Goal: Transaction & Acquisition: Purchase product/service

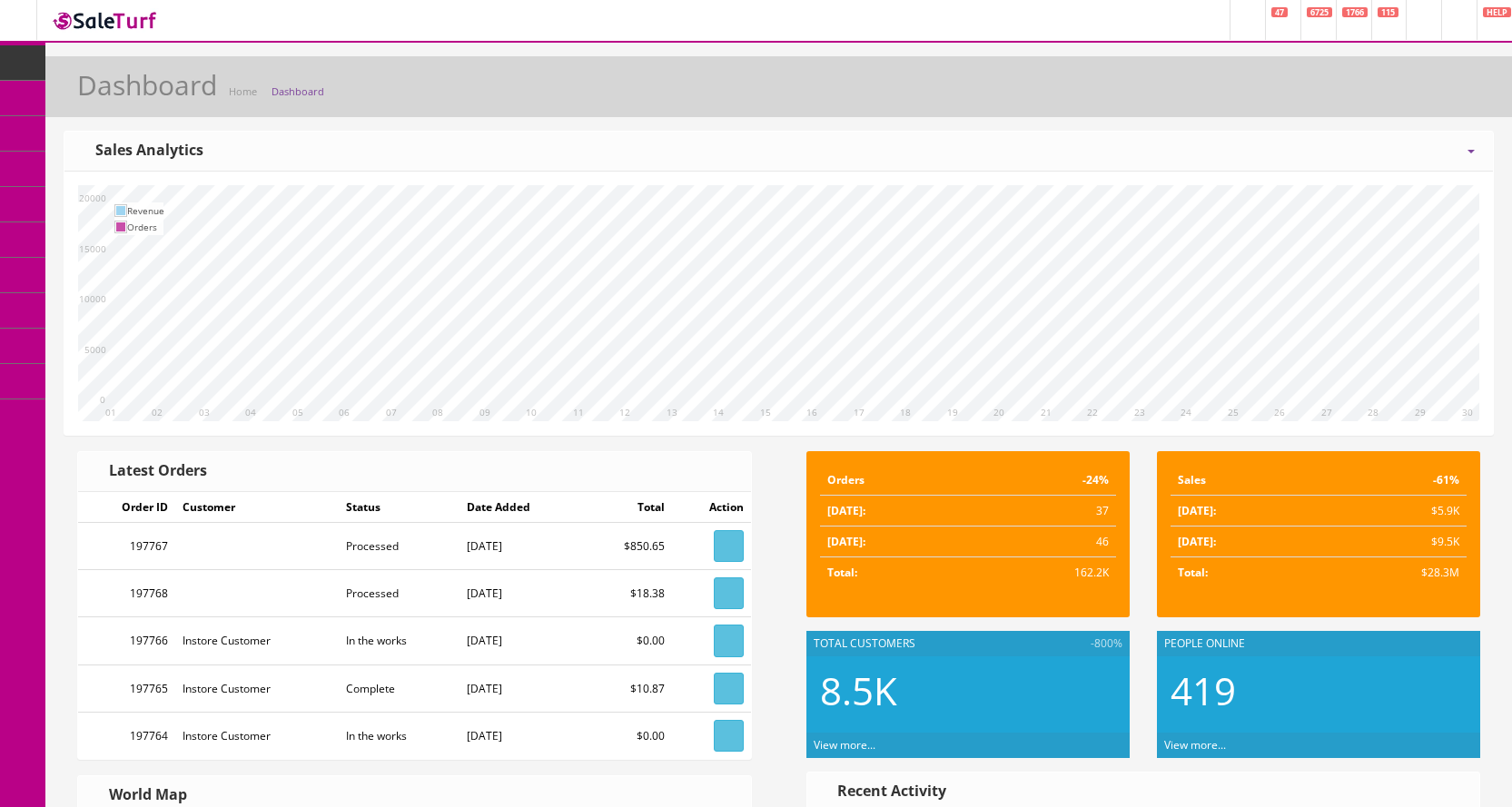
click at [100, 176] on link "POS Console" at bounding box center [141, 170] width 190 height 35
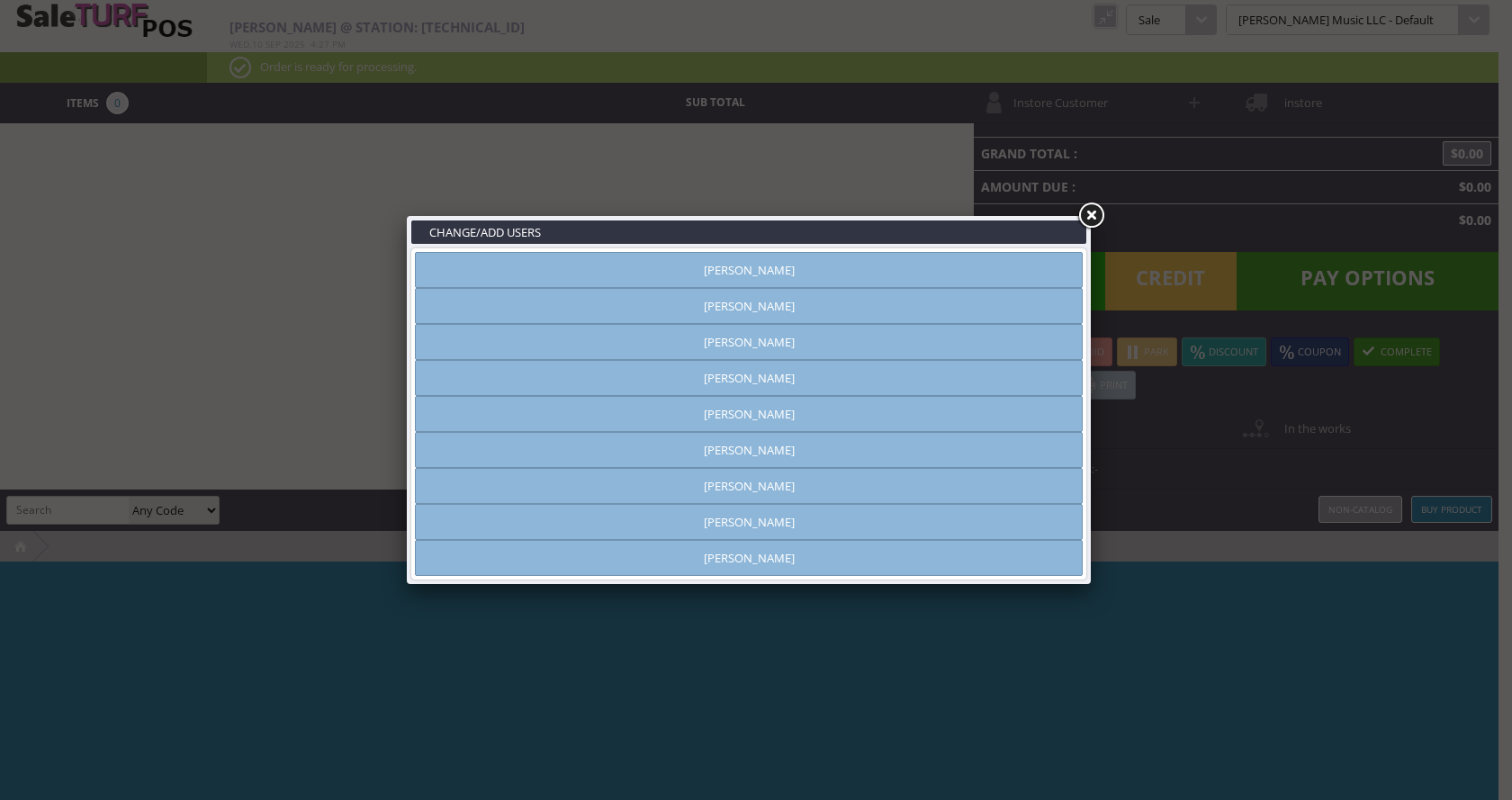
type input "[PERSON_NAME]"
click at [801, 373] on link "[PERSON_NAME]" at bounding box center [749, 377] width 668 height 36
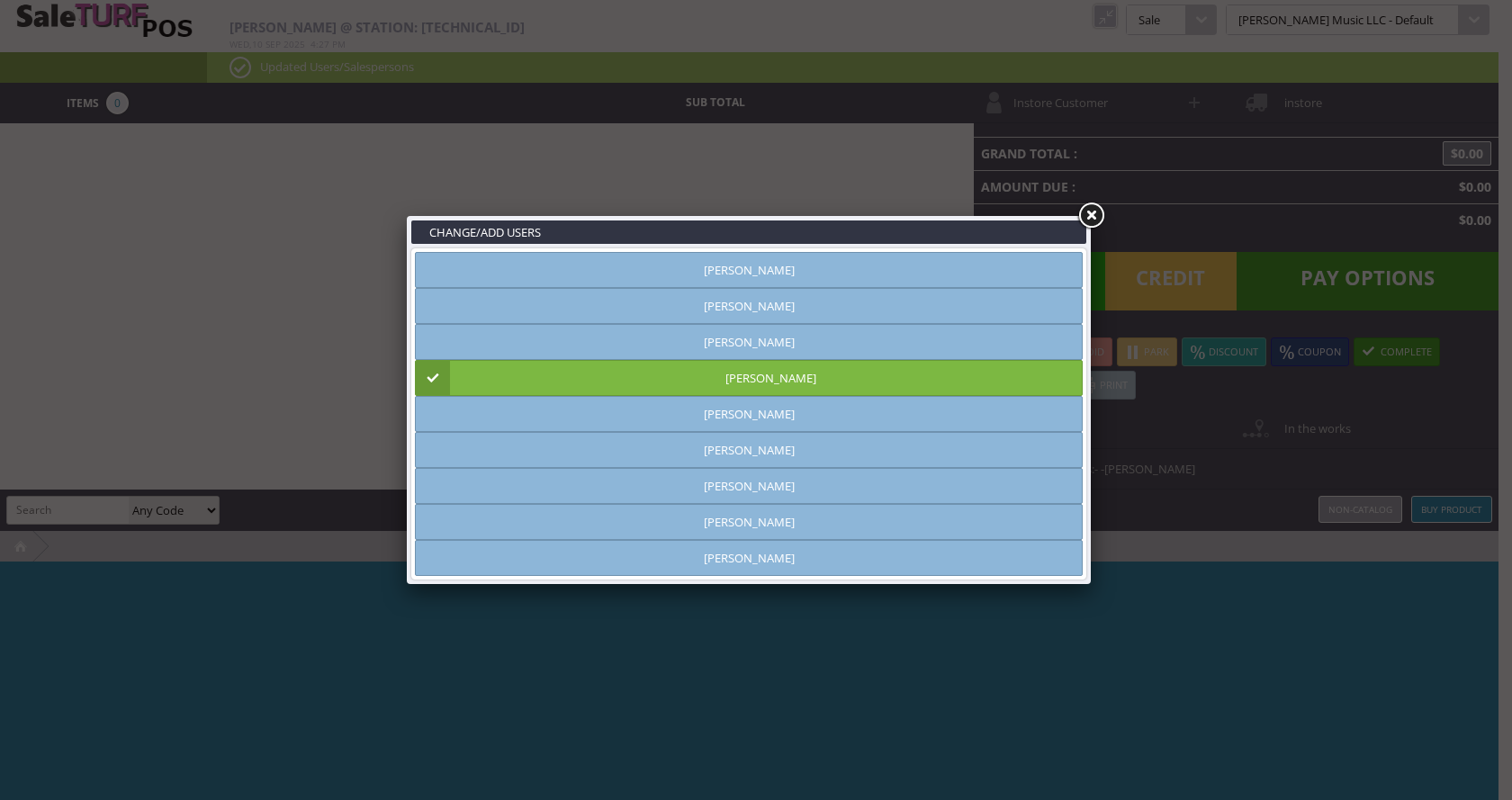
click at [1096, 214] on link at bounding box center [1090, 215] width 32 height 32
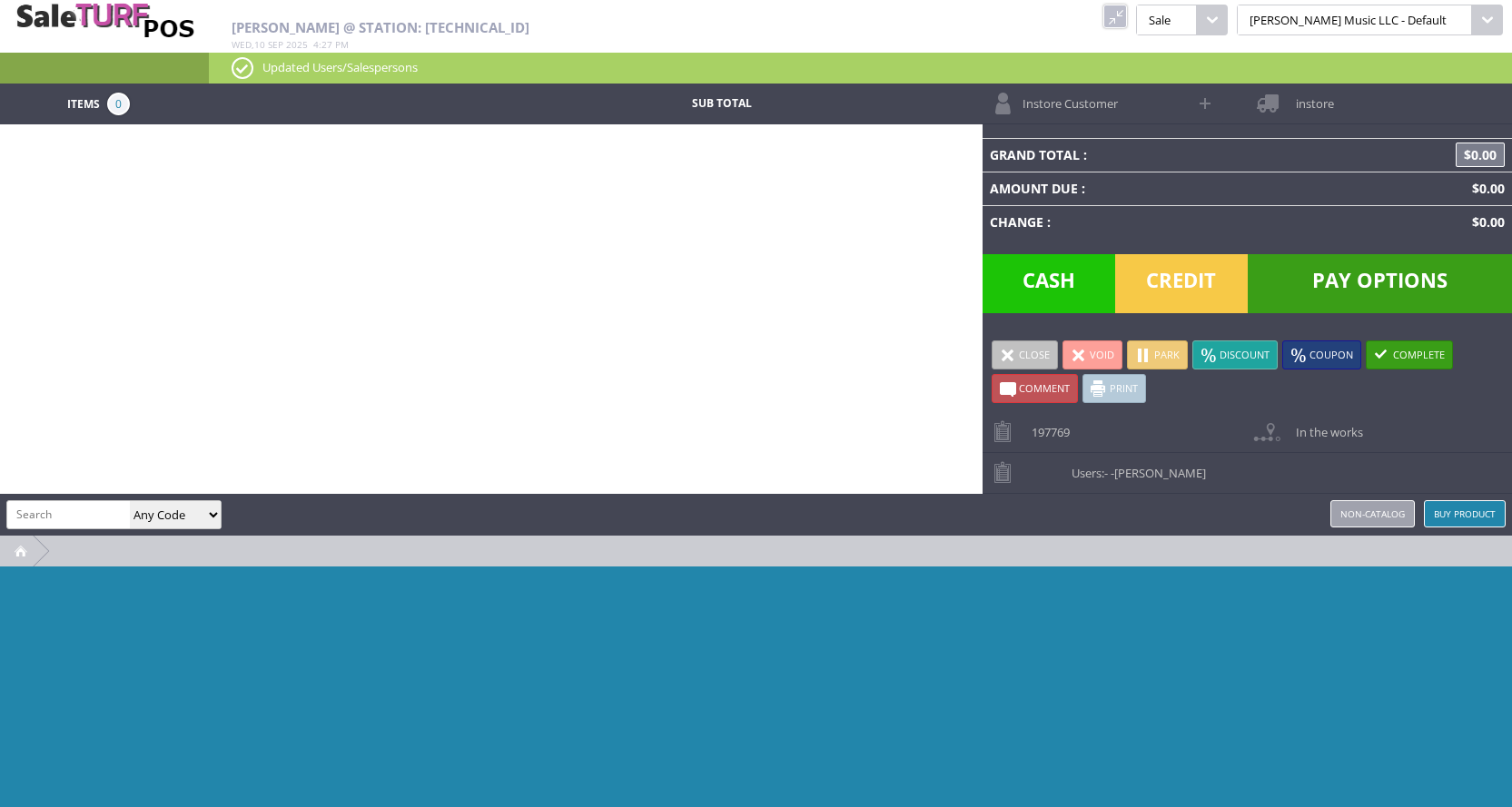
click at [54, 527] on input "search" at bounding box center [68, 514] width 122 height 26
click at [62, 514] on input "search" at bounding box center [68, 514] width 122 height 26
type input "service"
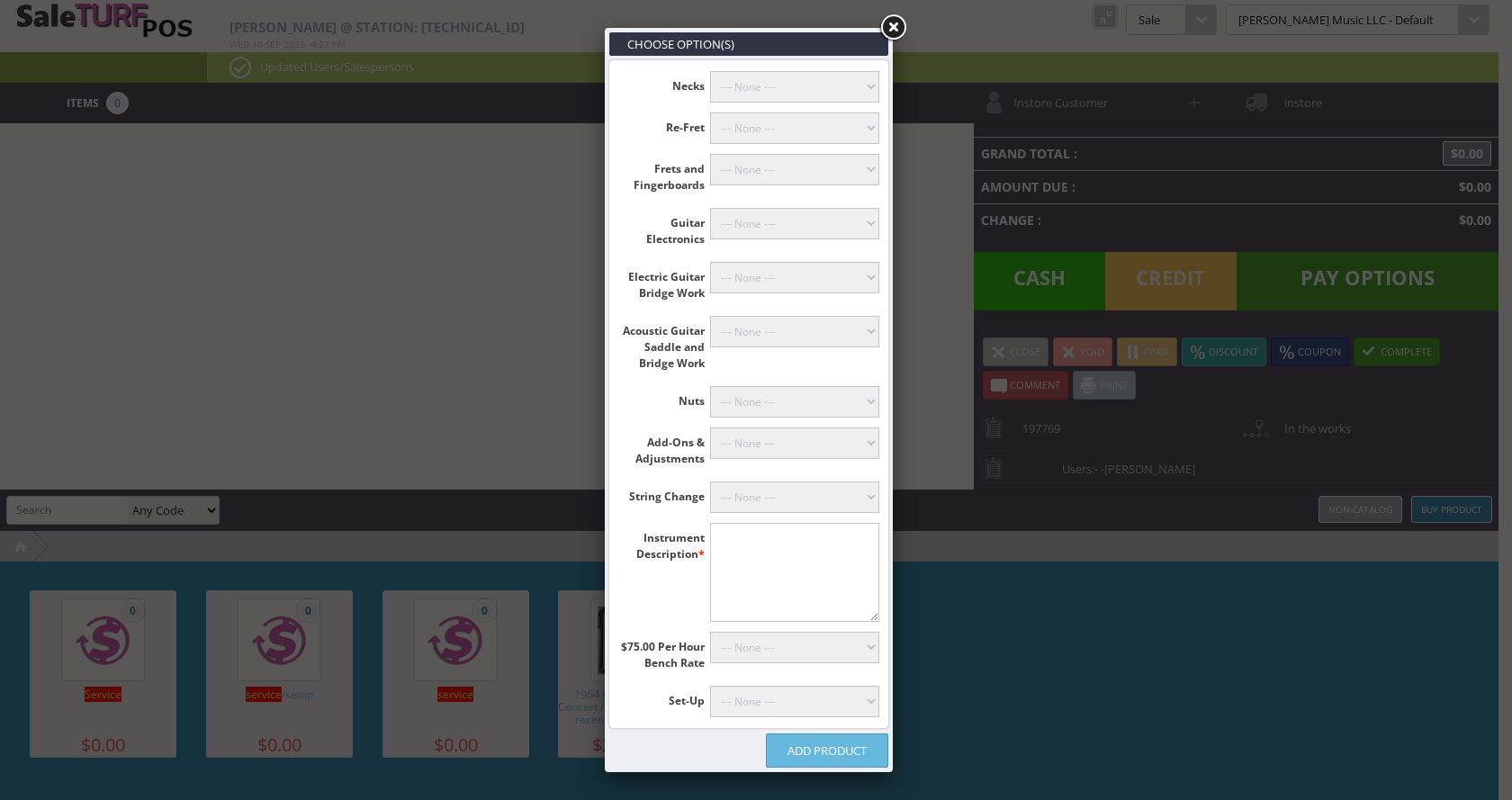
click at [743, 551] on textarea"] at bounding box center [795, 572] width 170 height 99
type textarea"] "[PERSON_NAME] DRS2"
click at [800, 490] on select"] "--- None --- [PERSON_NAME] (+$60.00) Classicals, Latin, & Mandolin (+$30.00) 12…" at bounding box center [795, 498] width 170 height 31
click at [800, 491] on select"] "--- None --- [PERSON_NAME] (+$60.00) Classicals, Latin, & Mandolin (+$30.00) 12…" at bounding box center [795, 498] width 170 height 31
click at [786, 648] on select"] "--- None --- 10 Hours (+$750.00) 9 Hours (+$675.00) 8 Hours (+$600.00) 7 Hours …" at bounding box center [795, 647] width 170 height 31
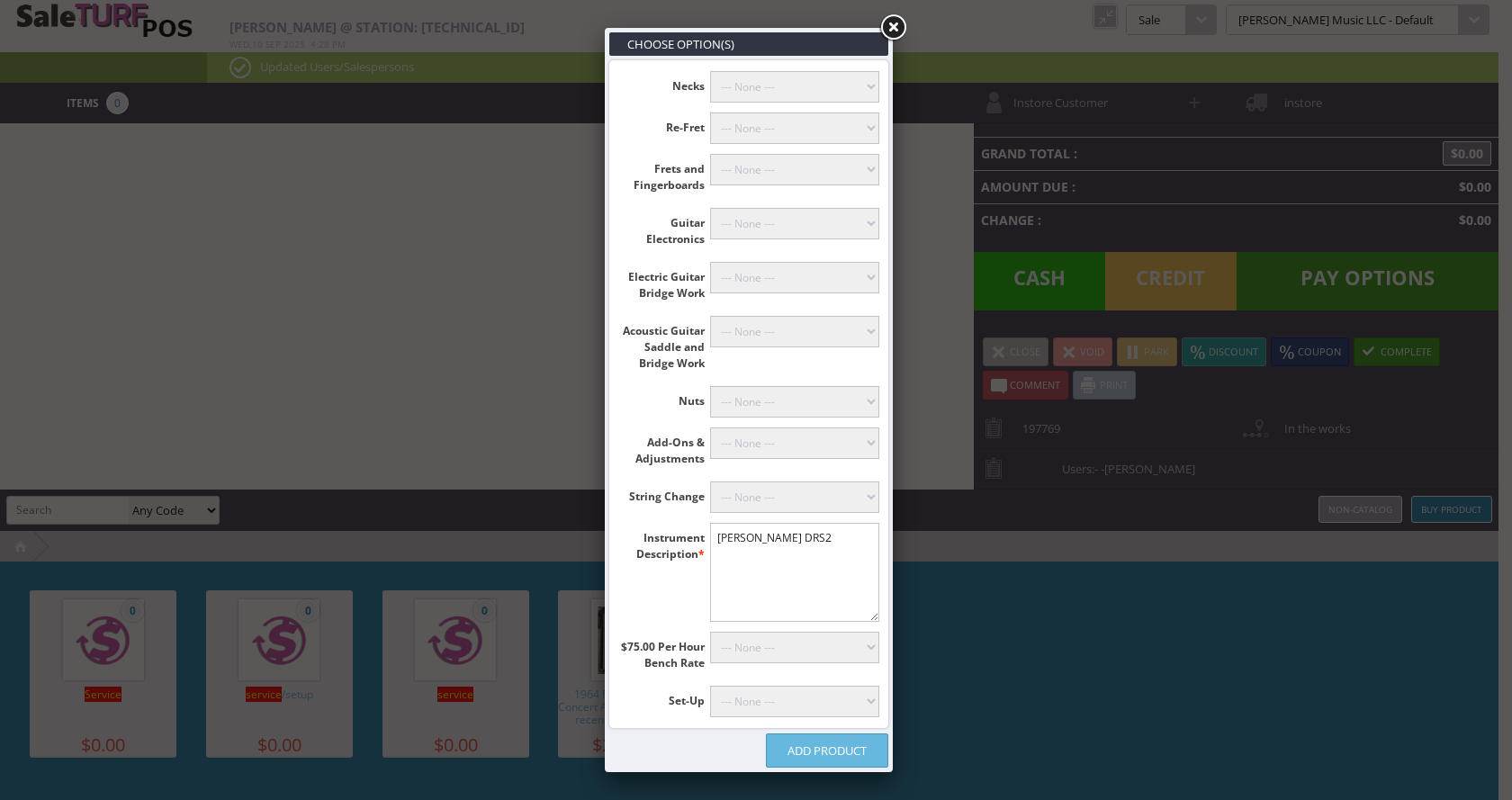
select select"] "4"
click at [710, 632] on select"] "--- None --- 10 Hours (+$750.00) 9 Hours (+$675.00) 8 Hours (+$600.00) 7 Hours …" at bounding box center [795, 647] width 170 height 31
click at [850, 757] on link "Add Product" at bounding box center [827, 750] width 122 height 34
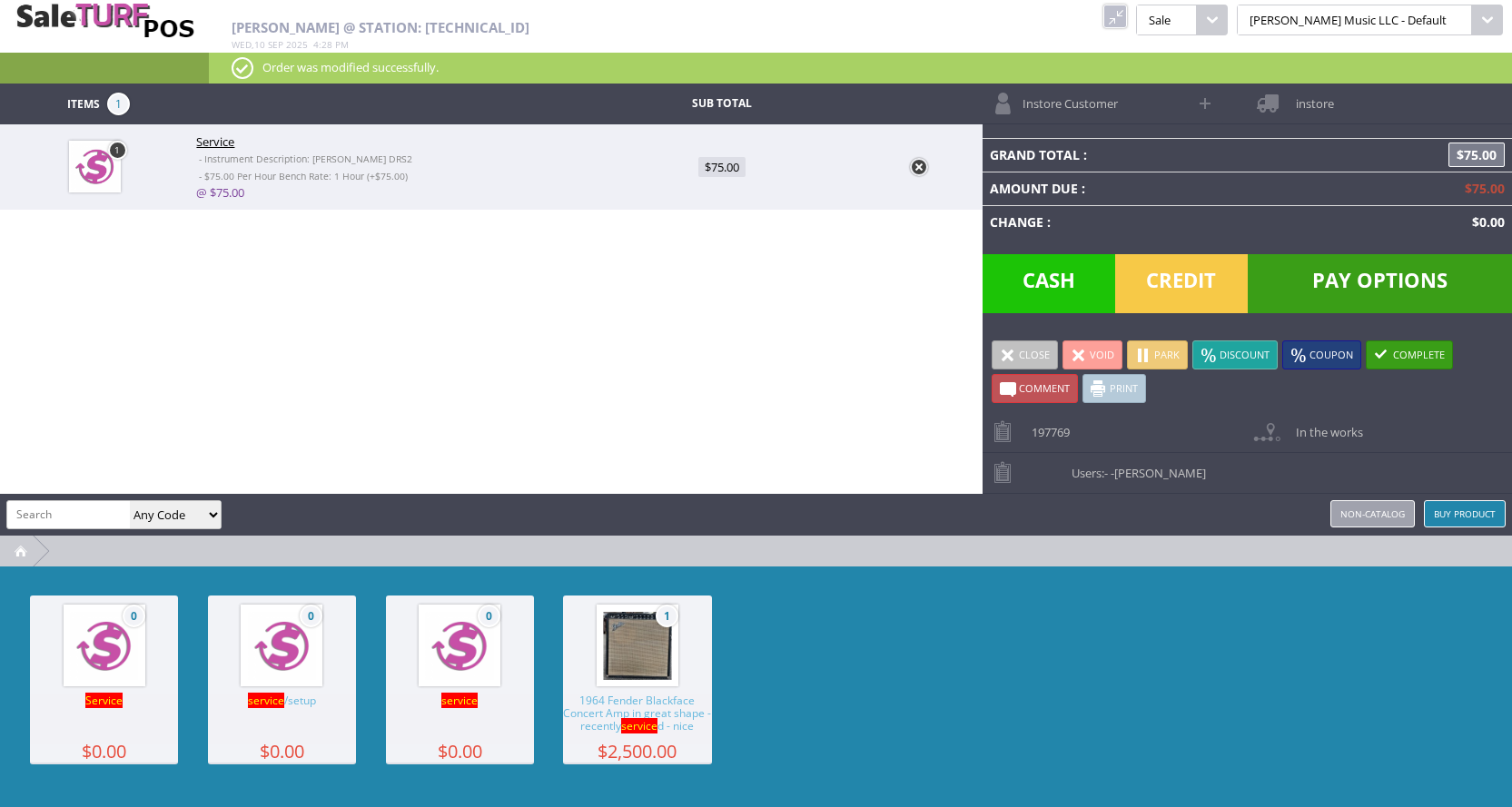
click at [1103, 109] on span "Instore Customer" at bounding box center [1065, 98] width 104 height 28
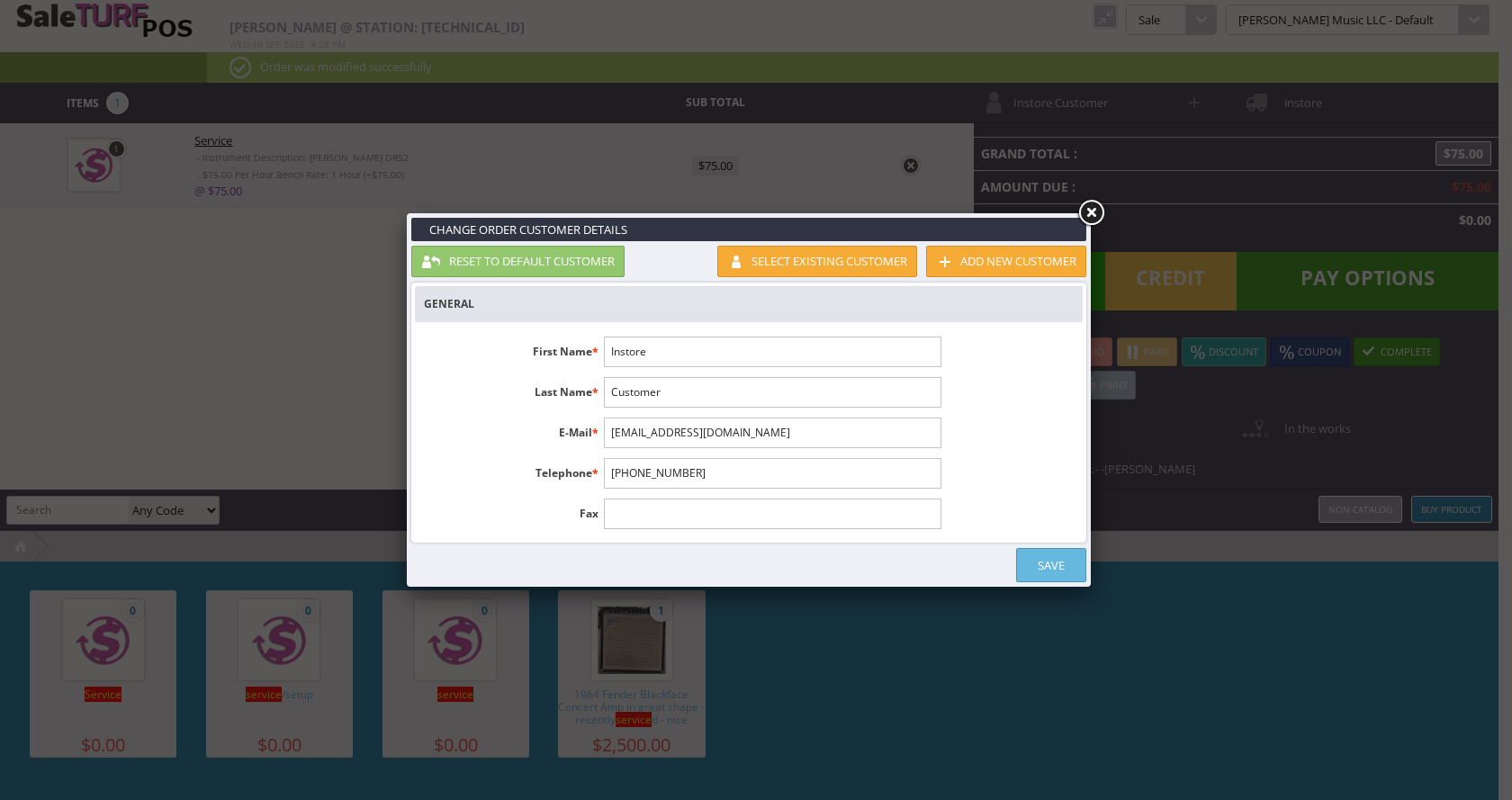
drag, startPoint x: 669, startPoint y: 348, endPoint x: 607, endPoint y: 338, distance: 62.8
click at [607, 338] on input "Instore" at bounding box center [772, 351] width 337 height 31
type input "[PERSON_NAME]"
type input "8162061989"
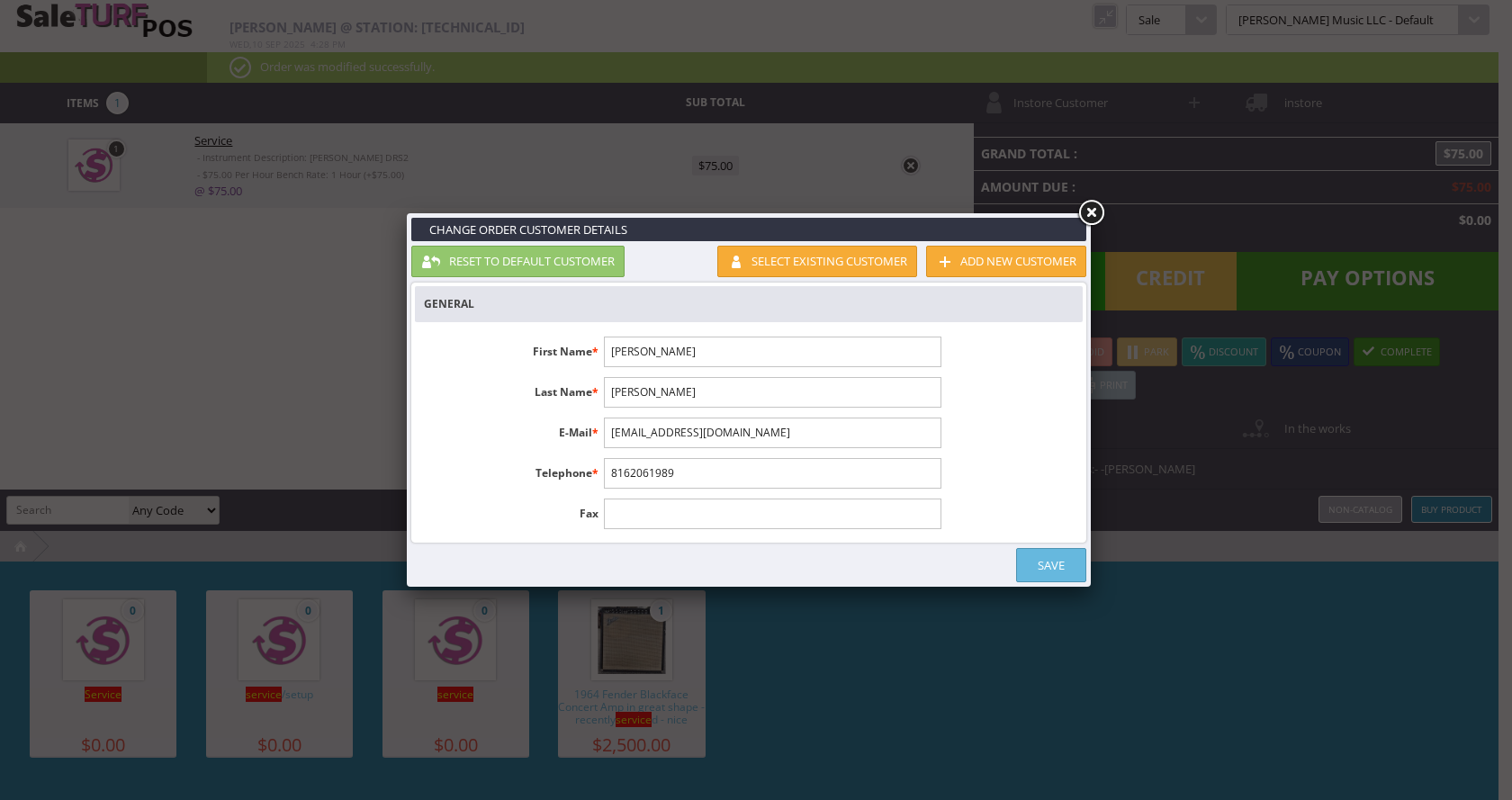
click at [1053, 564] on link "Save" at bounding box center [1051, 565] width 70 height 34
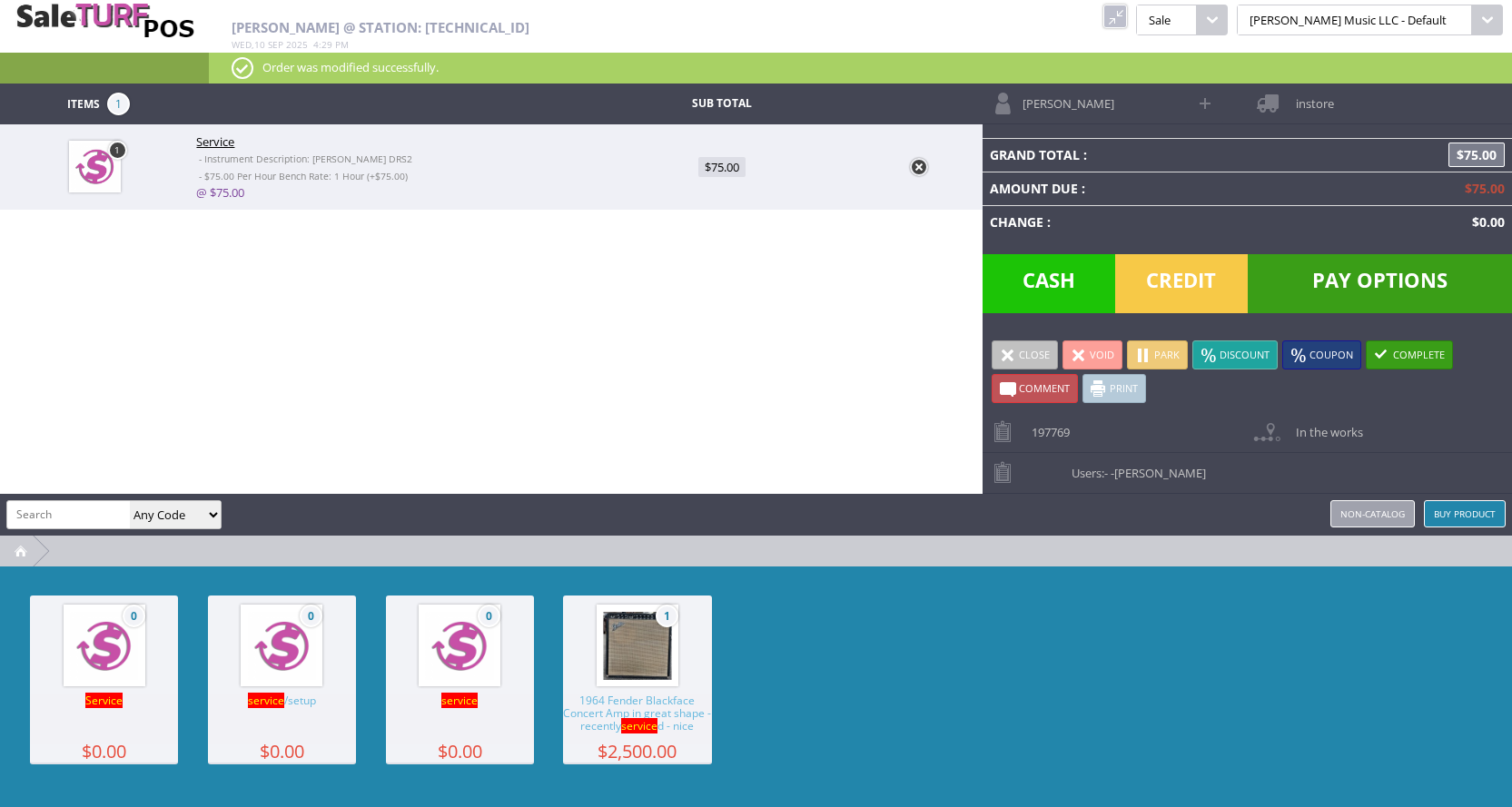
click at [1160, 356] on link "Park" at bounding box center [1157, 355] width 61 height 29
